Goal: Information Seeking & Learning: Find specific fact

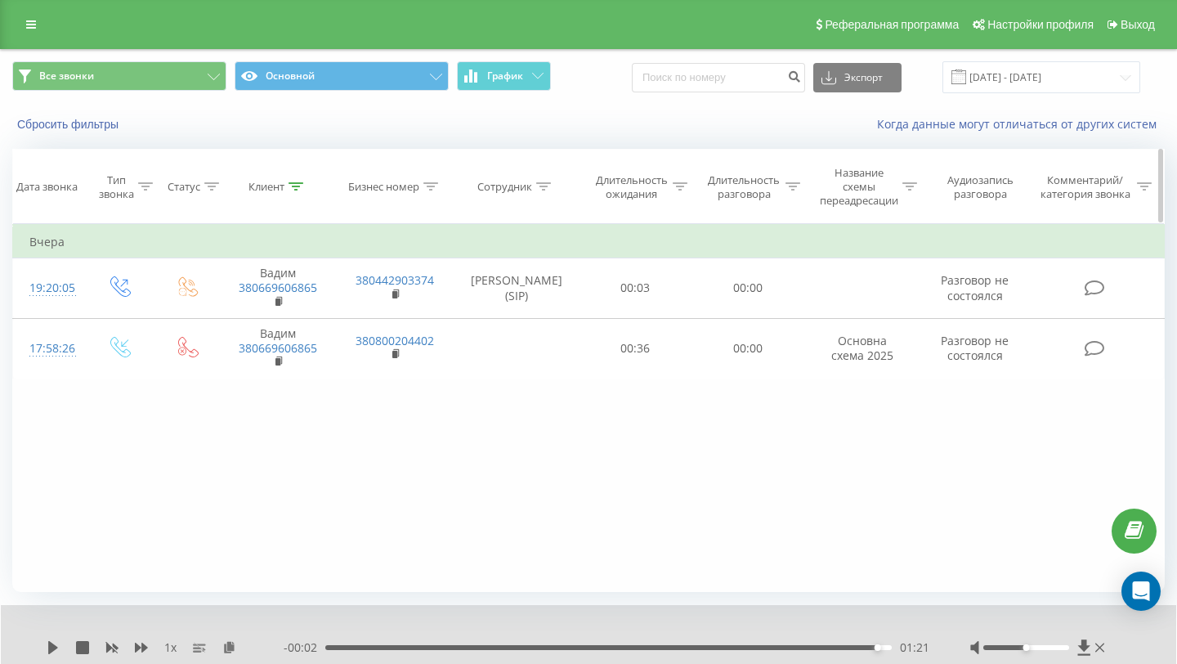
click at [290, 186] on icon at bounding box center [296, 186] width 15 height 8
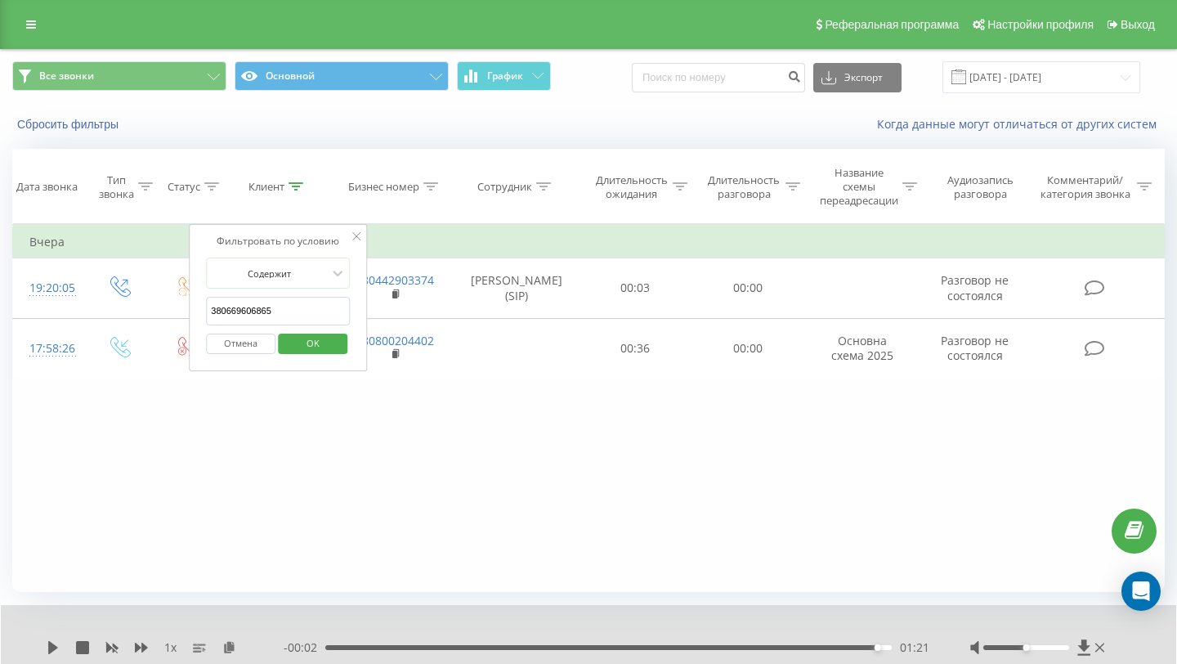
drag, startPoint x: 283, startPoint y: 320, endPoint x: 193, endPoint y: 311, distance: 90.5
click at [193, 311] on div "Фильтровать по условию Содержит 380669606865 Отмена OK" at bounding box center [278, 297] width 178 height 147
paste input "[PHONE_NUMBER]"
click at [217, 311] on input "[PHONE_NUMBER]" at bounding box center [278, 311] width 144 height 29
click at [309, 341] on span "OK" at bounding box center [313, 342] width 46 height 25
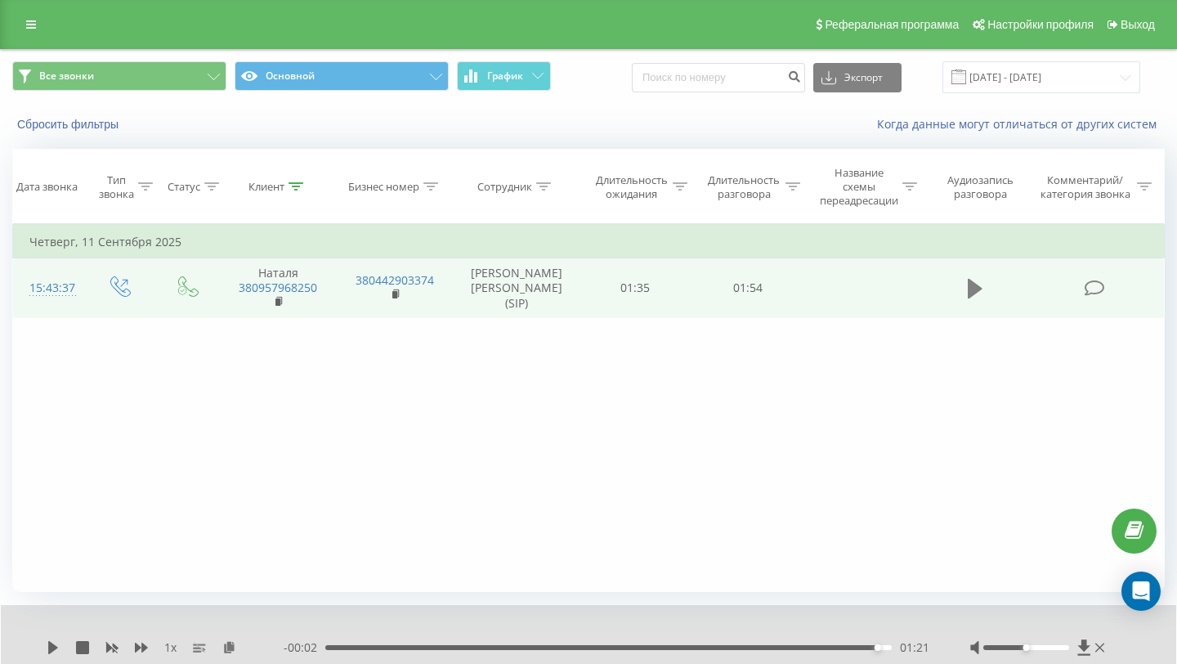
click at [972, 290] on icon at bounding box center [975, 289] width 15 height 20
click at [280, 186] on div "Клиент" at bounding box center [267, 187] width 36 height 14
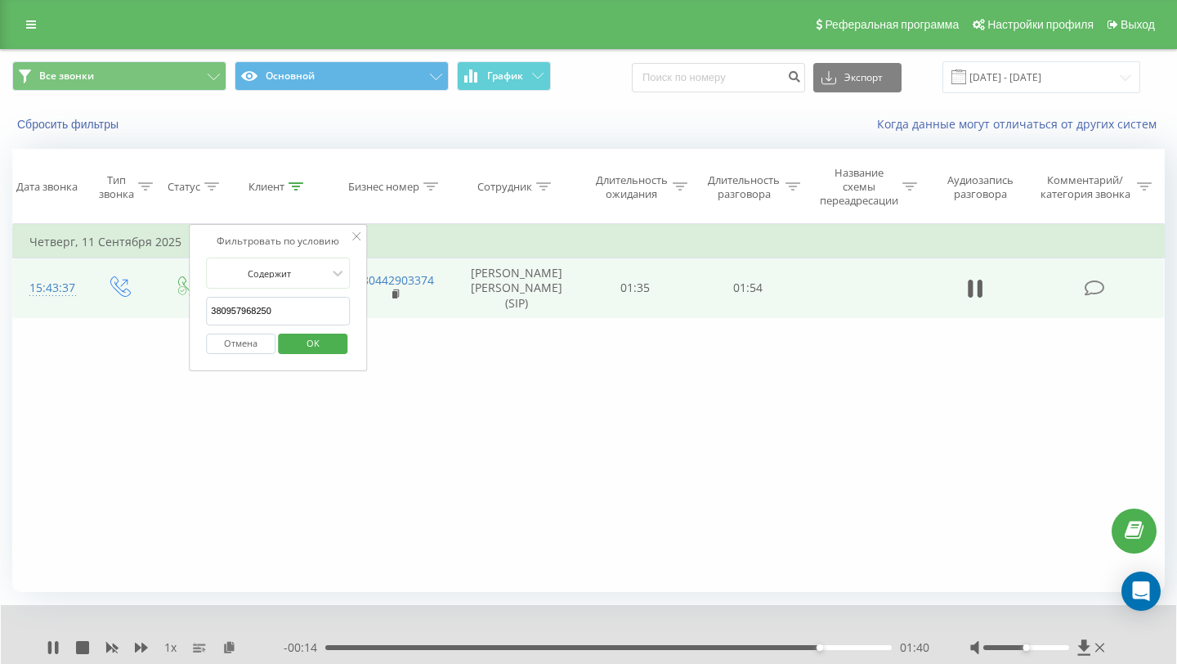
drag, startPoint x: 295, startPoint y: 311, endPoint x: 193, endPoint y: 307, distance: 102.3
click at [193, 307] on div "Фильтровать по условию Содержит 380957968250 Отмена OK" at bounding box center [278, 297] width 178 height 147
paste input "637934578"
type input "380637934578"
click at [320, 346] on span "OK" at bounding box center [313, 342] width 46 height 25
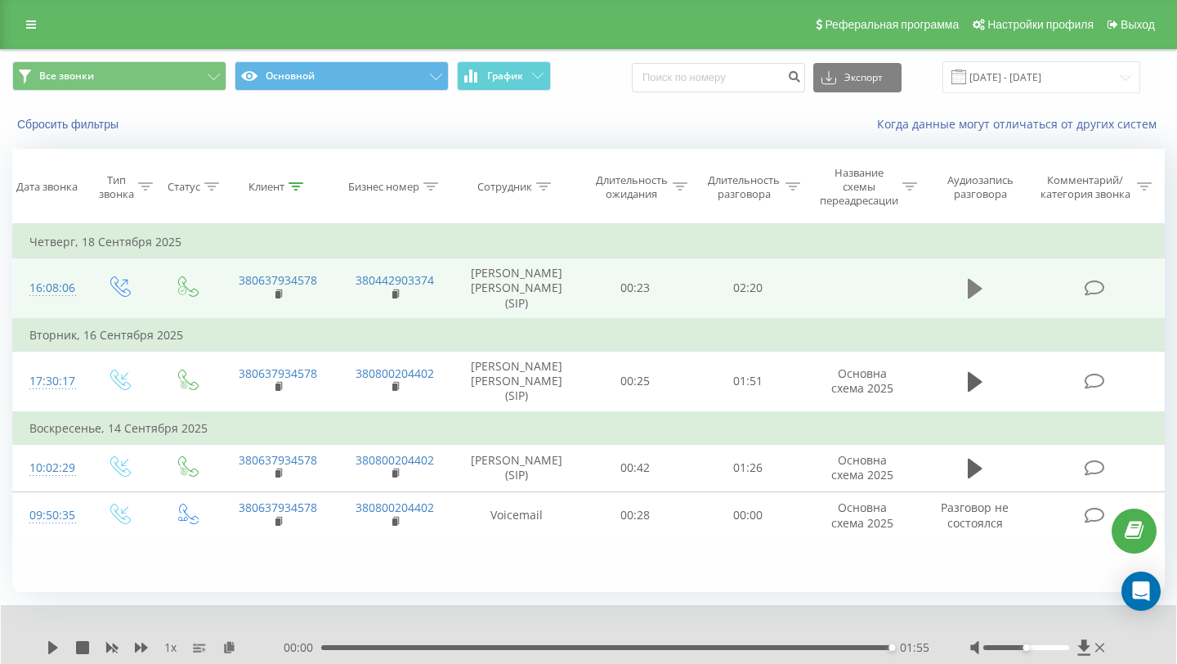
click at [973, 287] on icon at bounding box center [975, 289] width 15 height 20
click at [49, 649] on icon at bounding box center [49, 647] width 3 height 13
